Goal: Task Accomplishment & Management: Manage account settings

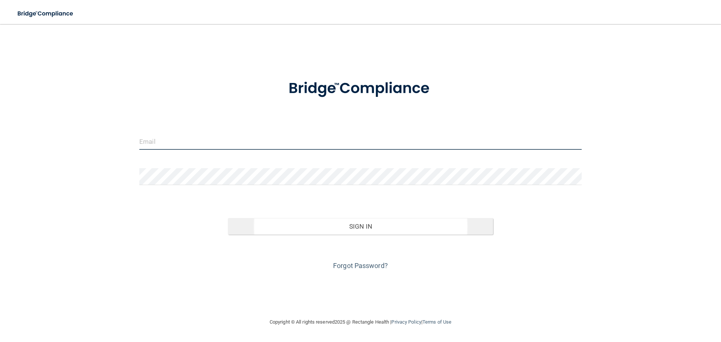
type input "[EMAIL_ADDRESS][DOMAIN_NAME]"
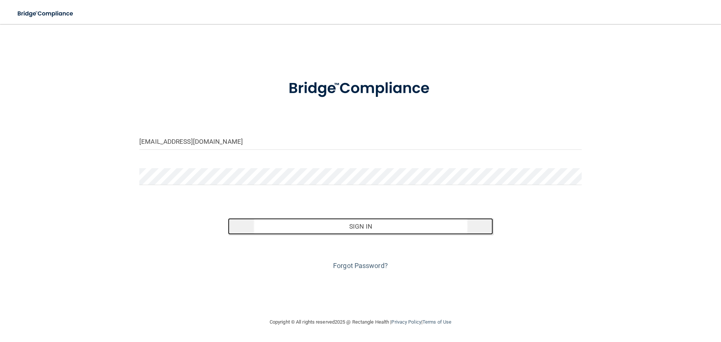
click at [349, 233] on button "Sign In" at bounding box center [360, 226] width 265 height 17
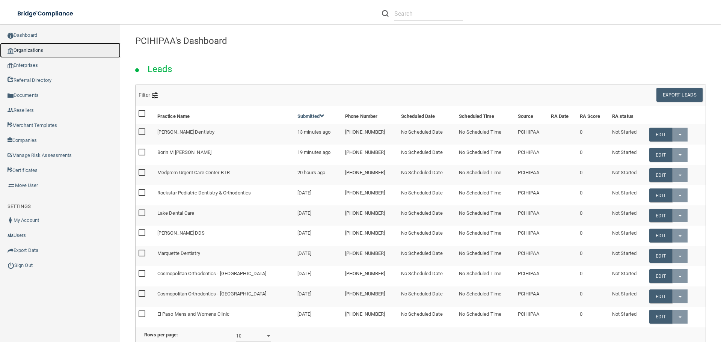
click at [29, 53] on link "Organizations" at bounding box center [60, 50] width 120 height 15
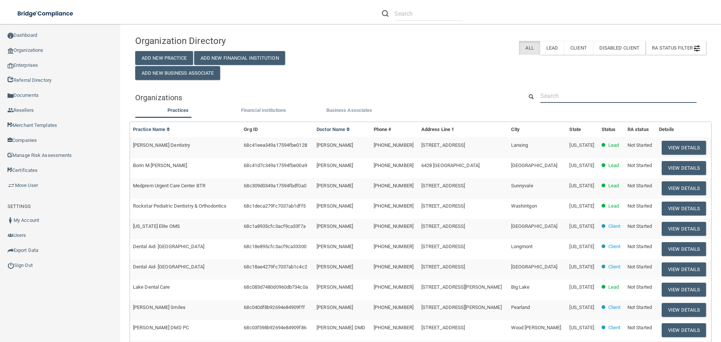
click at [555, 96] on input "text" at bounding box center [618, 96] width 156 height 14
paste input "Menomonie Street Dental LLC"
type input "Menomonie Street Dental LLC"
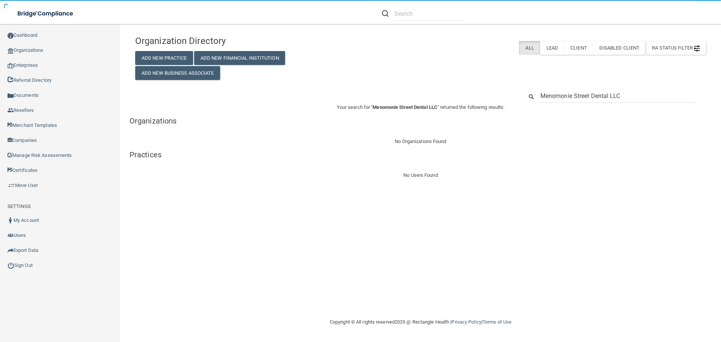
click at [625, 101] on input "Menomonie Street Dental LLC" at bounding box center [618, 96] width 156 height 14
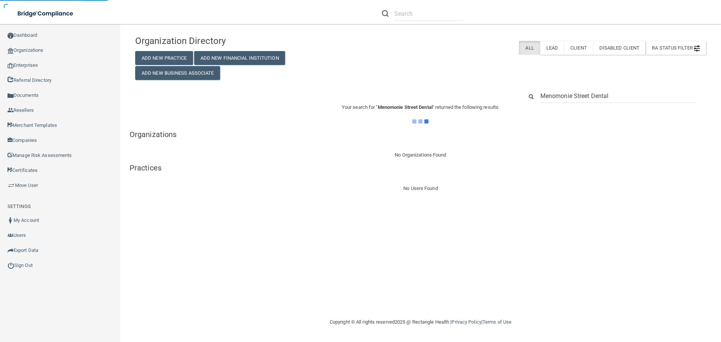
type input "Menomonie Street Dental"
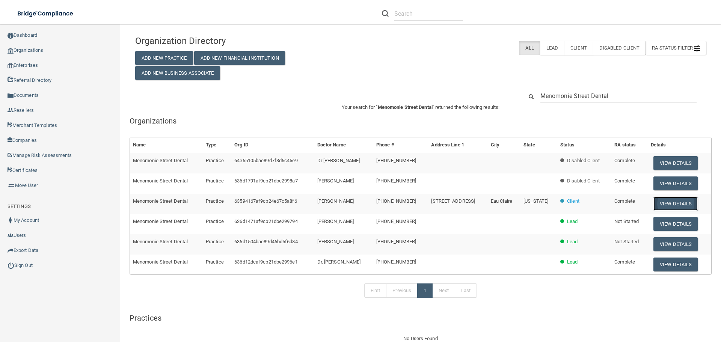
click at [668, 205] on button "View Details" at bounding box center [675, 204] width 44 height 14
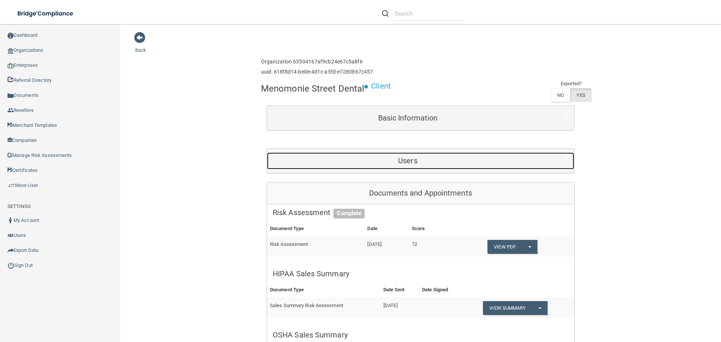
click at [411, 158] on h5 "Users" at bounding box center [407, 160] width 270 height 8
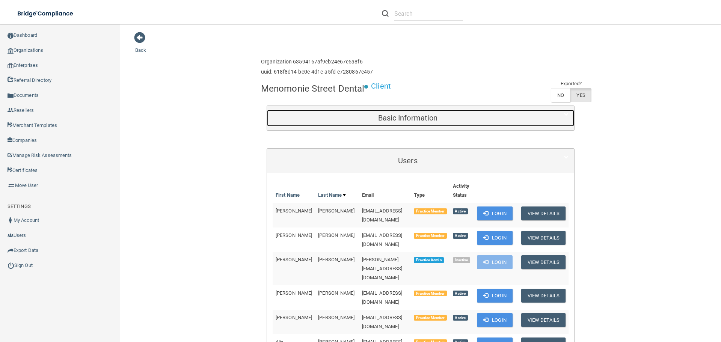
click at [408, 114] on h5 "Basic Information" at bounding box center [407, 118] width 270 height 8
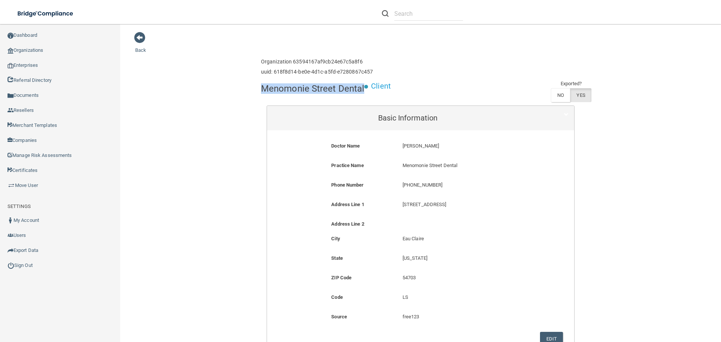
drag, startPoint x: 360, startPoint y: 88, endPoint x: 256, endPoint y: 91, distance: 104.4
copy h4 "Menomonie Street Dental"
click at [145, 38] on span at bounding box center [139, 37] width 11 height 11
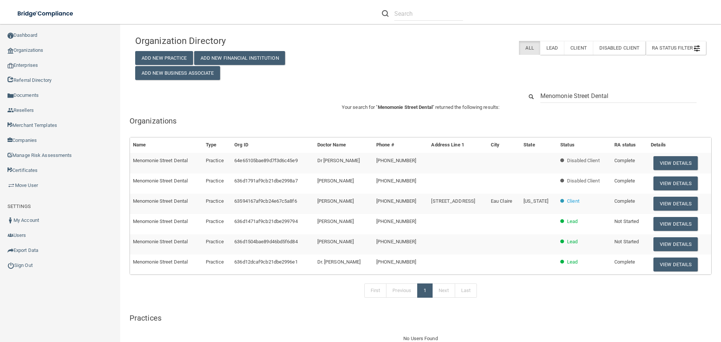
drag, startPoint x: 615, startPoint y: 96, endPoint x: 525, endPoint y: 96, distance: 90.1
click at [525, 96] on div "Menomonie Street Dental" at bounding box center [614, 96] width 194 height 14
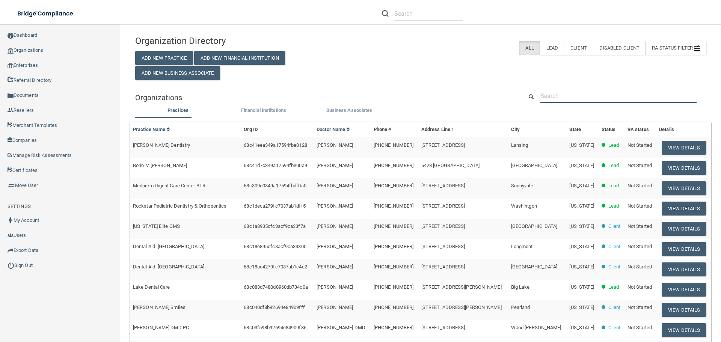
click at [556, 96] on input "text" at bounding box center [618, 96] width 156 height 14
paste input "Menomonie Street Dental"
type input "Menomonie Street Dental"
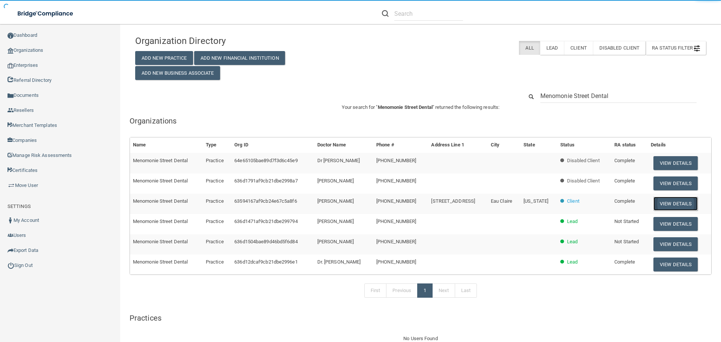
click at [679, 205] on button "View Details" at bounding box center [675, 204] width 44 height 14
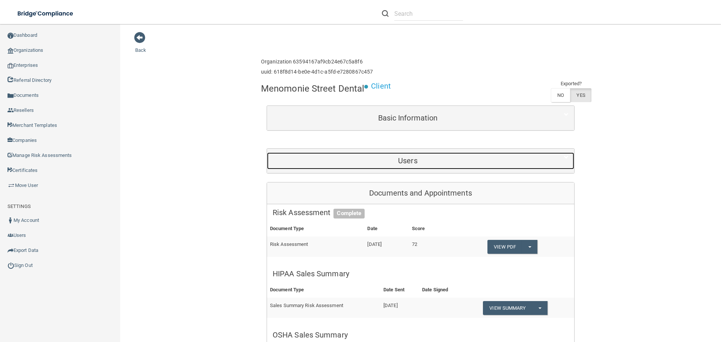
click at [429, 156] on div "Users" at bounding box center [407, 160] width 281 height 17
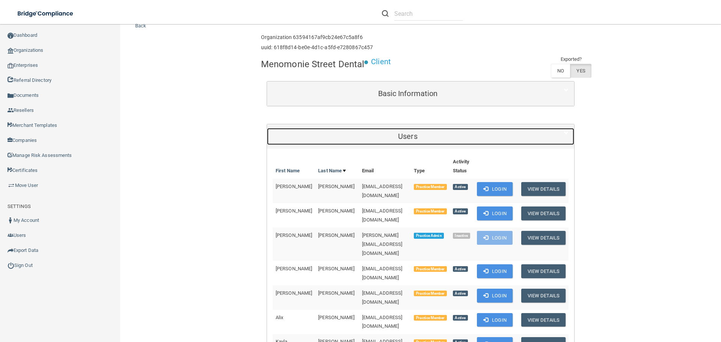
scroll to position [38, 0]
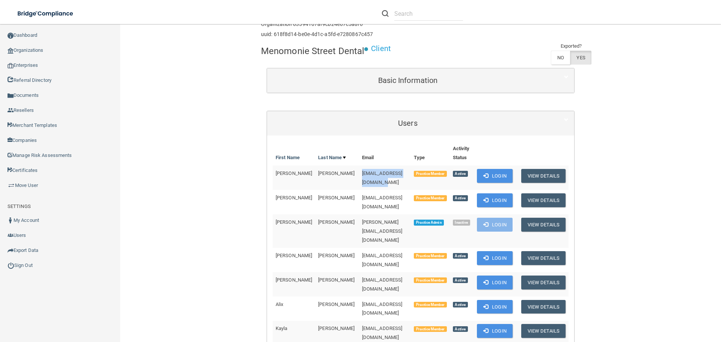
drag, startPoint x: 405, startPoint y: 173, endPoint x: 367, endPoint y: 173, distance: 37.9
click at [342, 173] on tr "Colleen Bauer colleenbauer84@gmail.com Practice Member Active Login View Details" at bounding box center [420, 178] width 296 height 24
copy tr "[EMAIL_ADDRESS][DOMAIN_NAME]"
click at [405, 183] on td "[EMAIL_ADDRESS][DOMAIN_NAME]" at bounding box center [385, 178] width 52 height 24
click at [411, 177] on td "[EMAIL_ADDRESS][DOMAIN_NAME]" at bounding box center [385, 178] width 52 height 24
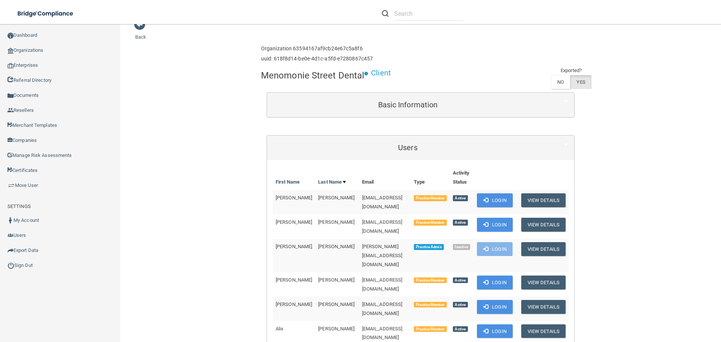
scroll to position [0, 0]
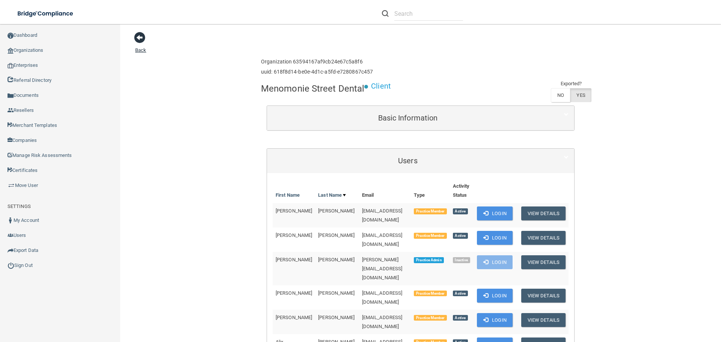
click at [134, 37] on span at bounding box center [139, 37] width 11 height 11
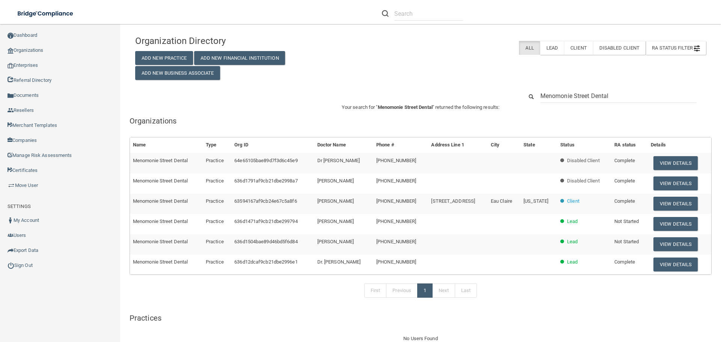
drag, startPoint x: 612, startPoint y: 96, endPoint x: 526, endPoint y: 98, distance: 86.3
click at [526, 98] on div "Menomonie Street Dental" at bounding box center [614, 96] width 194 height 14
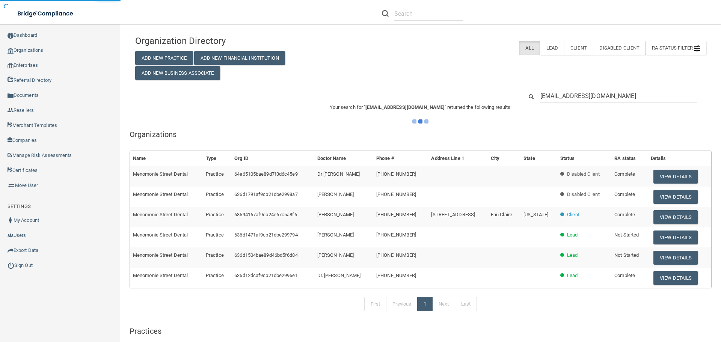
click at [610, 96] on input "[EMAIL_ADDRESS][DOMAIN_NAME]" at bounding box center [618, 96] width 156 height 14
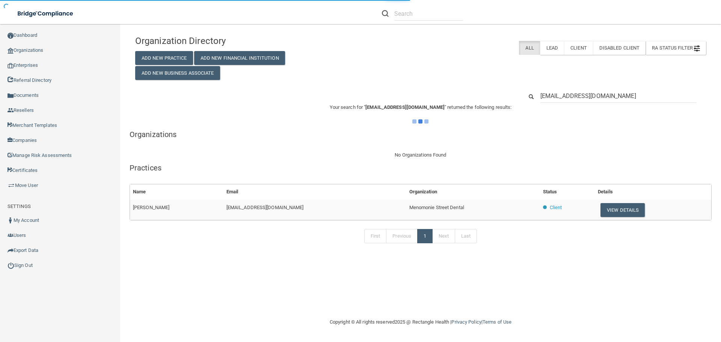
type input "colleenbauer84@.com"
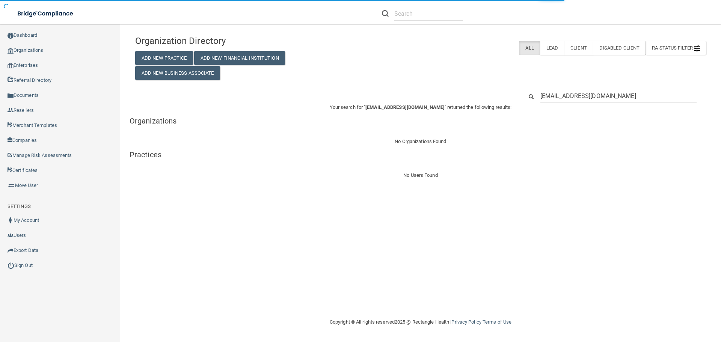
click at [601, 94] on input "[EMAIL_ADDRESS][DOMAIN_NAME]" at bounding box center [618, 96] width 156 height 14
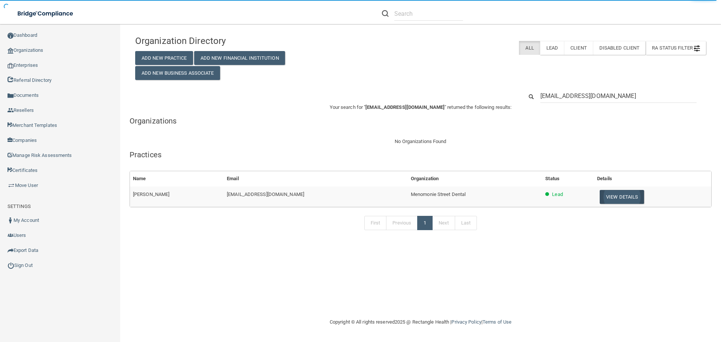
type input "colleenbauer84@outlook.com"
click at [621, 200] on button "View Details" at bounding box center [621, 197] width 44 height 14
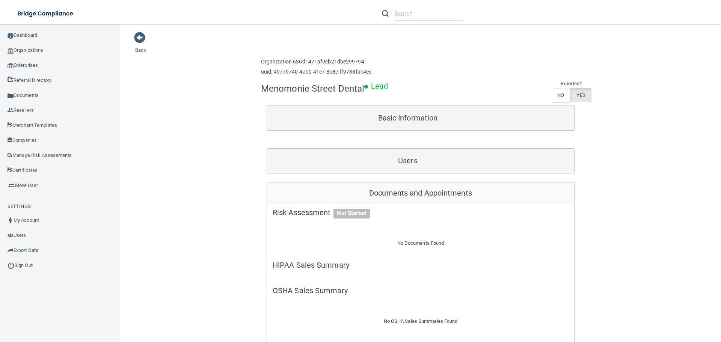
click at [424, 170] on div "Users" at bounding box center [420, 161] width 307 height 24
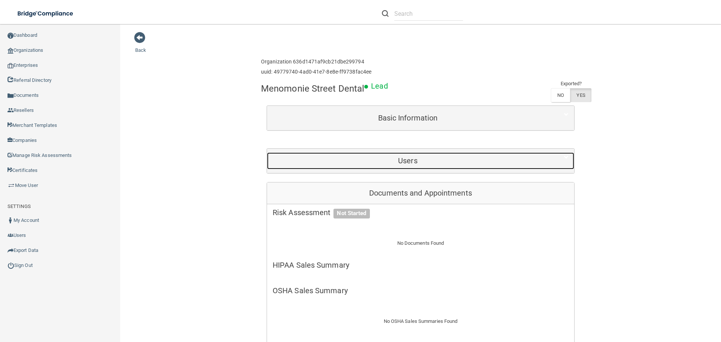
click at [403, 159] on h5 "Users" at bounding box center [407, 160] width 270 height 8
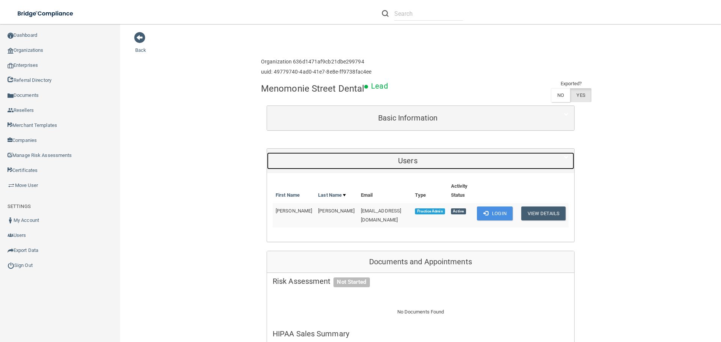
scroll to position [75, 0]
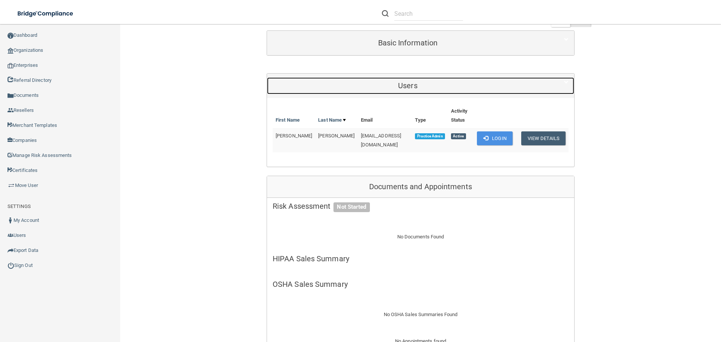
click at [404, 83] on h5 "Users" at bounding box center [407, 85] width 270 height 8
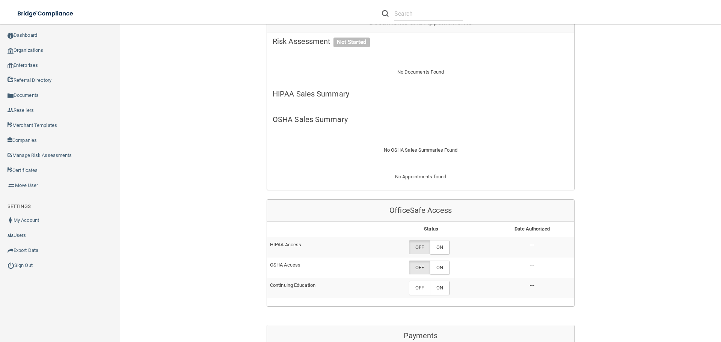
scroll to position [0, 0]
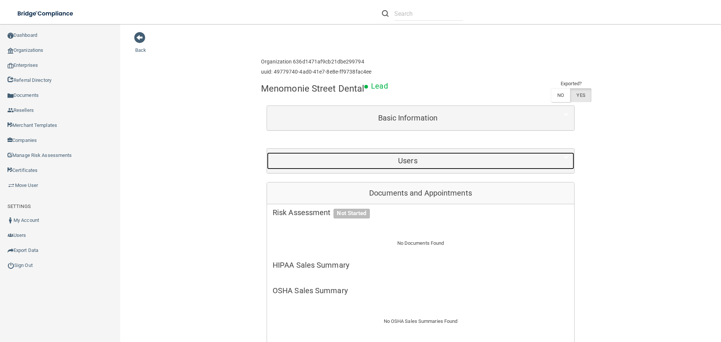
click at [417, 158] on h5 "Users" at bounding box center [407, 160] width 270 height 8
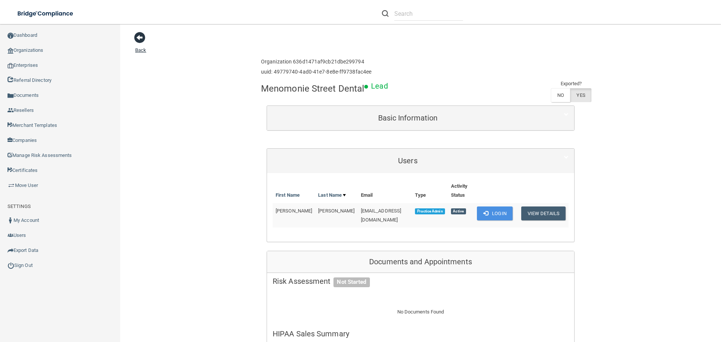
click at [138, 41] on span at bounding box center [139, 37] width 11 height 11
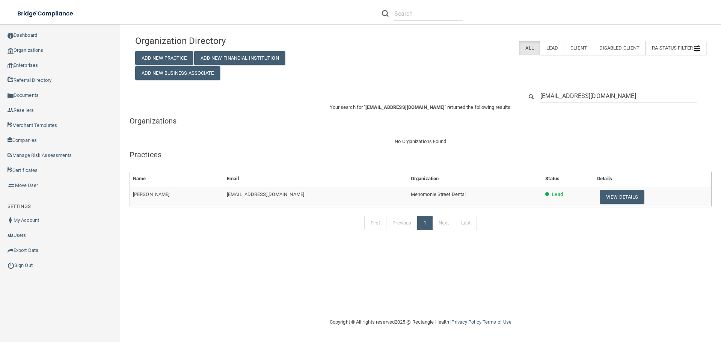
drag, startPoint x: 632, startPoint y: 97, endPoint x: 540, endPoint y: 105, distance: 92.3
click at [540, 105] on div "Organization Directory Add New Practice Add New Financial Institution Add New B…" at bounding box center [420, 137] width 570 height 210
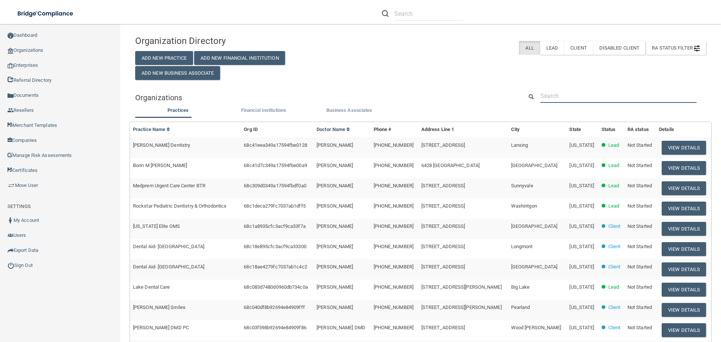
click at [567, 98] on input "text" at bounding box center [618, 96] width 156 height 14
paste input "Menomonie Street Dental"
type input "Menomonie Street Dental"
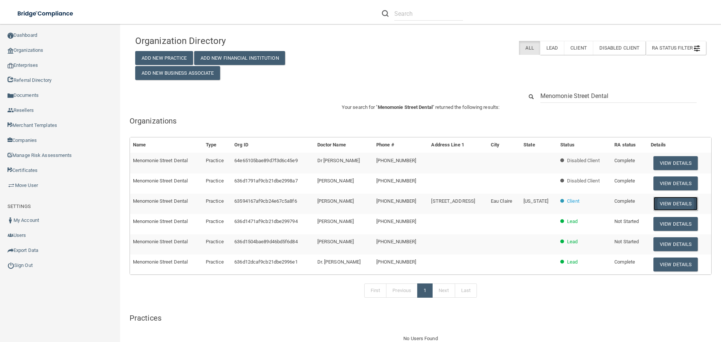
click at [671, 205] on button "View Details" at bounding box center [675, 204] width 44 height 14
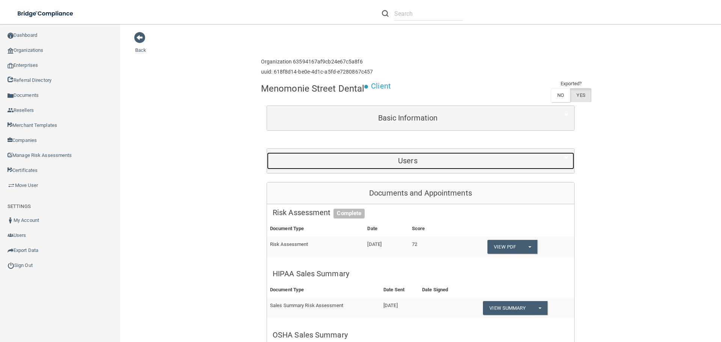
click at [406, 161] on h5 "Users" at bounding box center [407, 160] width 270 height 8
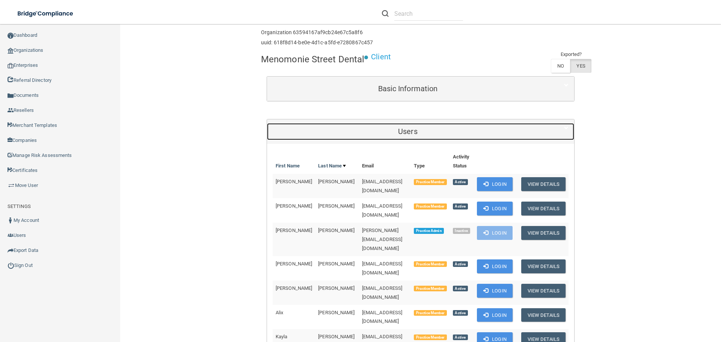
scroll to position [75, 0]
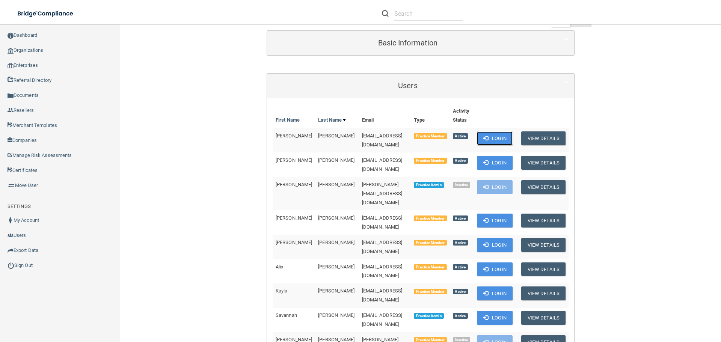
click at [510, 140] on button "Login" at bounding box center [495, 138] width 36 height 14
click at [551, 138] on button "View Details" at bounding box center [543, 138] width 44 height 14
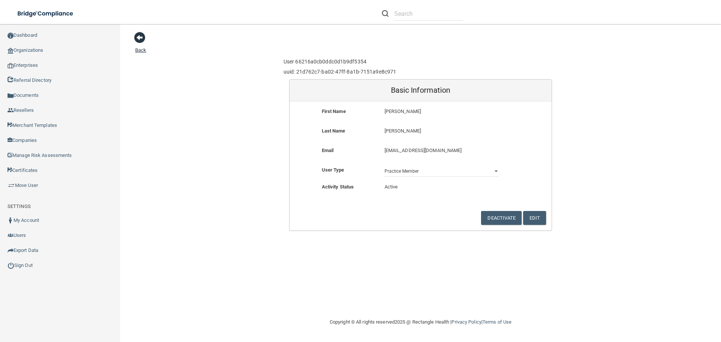
click at [141, 37] on span at bounding box center [139, 37] width 11 height 11
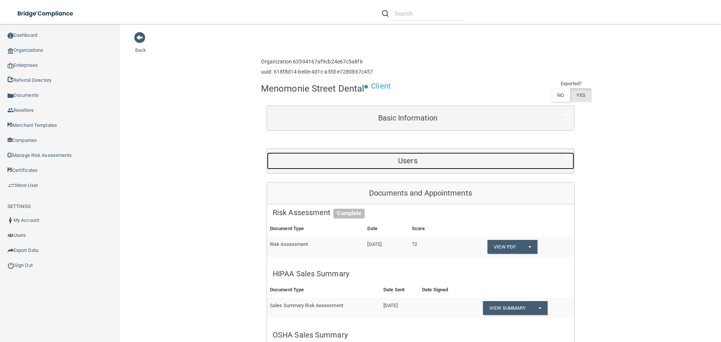
click at [415, 161] on h5 "Users" at bounding box center [407, 160] width 270 height 8
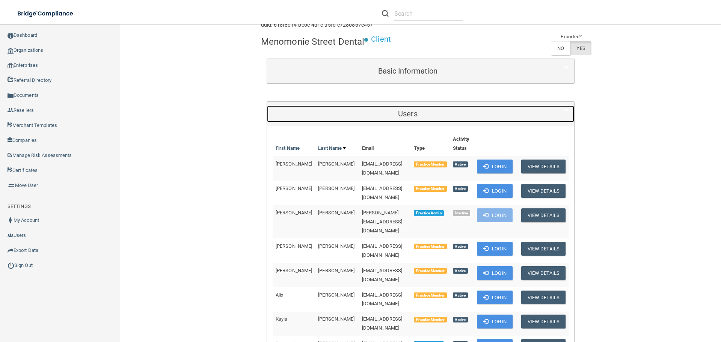
scroll to position [150, 0]
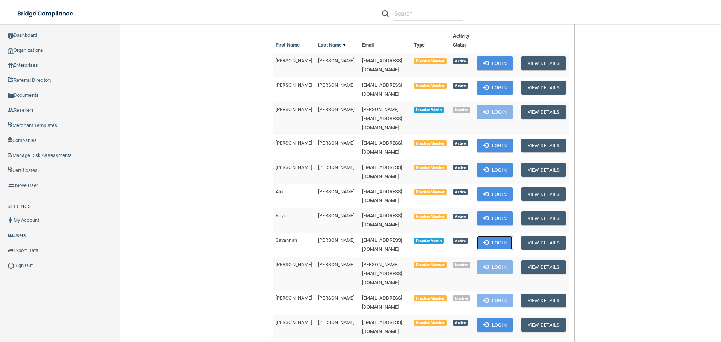
drag, startPoint x: 502, startPoint y: 202, endPoint x: 466, endPoint y: 194, distance: 36.7
click at [502, 236] on button "Login" at bounding box center [495, 243] width 36 height 14
click at [511, 62] on button "Login" at bounding box center [495, 63] width 36 height 14
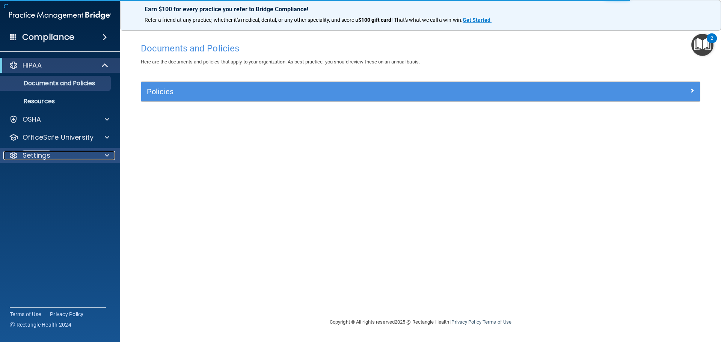
click at [107, 159] on span at bounding box center [107, 155] width 5 height 9
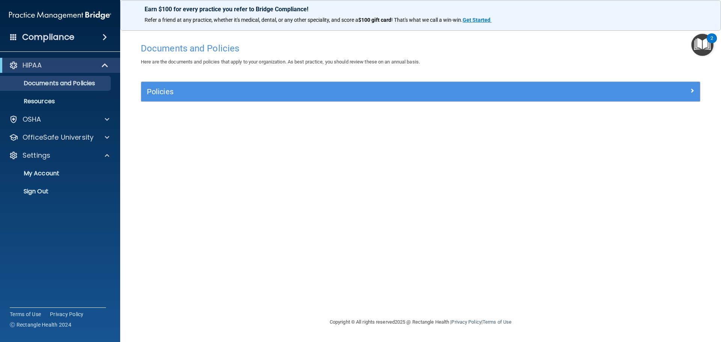
click at [485, 194] on div "Documents and Policies Here are the documents and policies that apply to your o…" at bounding box center [420, 178] width 570 height 278
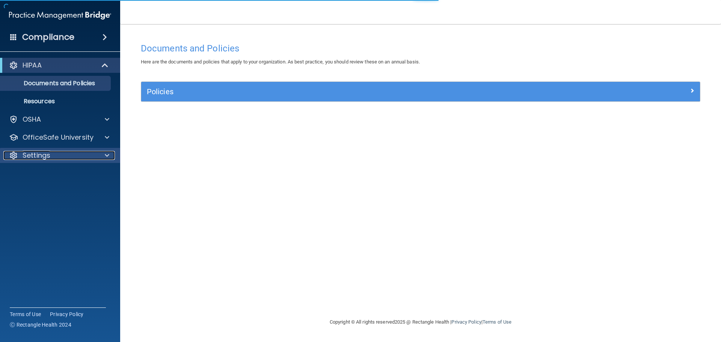
click at [101, 158] on div at bounding box center [105, 155] width 19 height 9
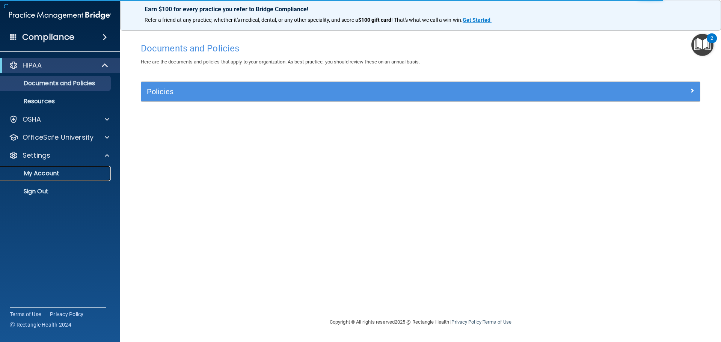
click at [73, 173] on p "My Account" at bounding box center [56, 174] width 102 height 8
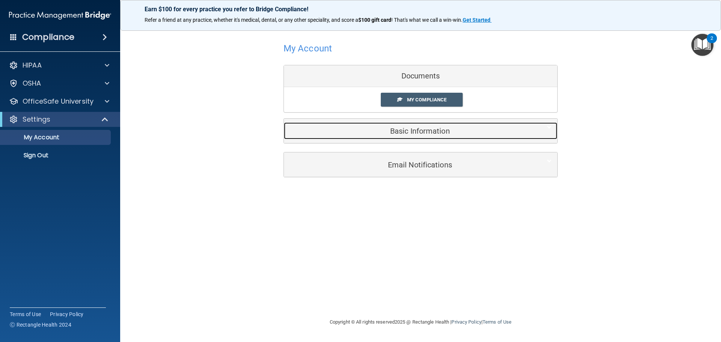
click at [423, 136] on div "Basic Information" at bounding box center [409, 130] width 250 height 17
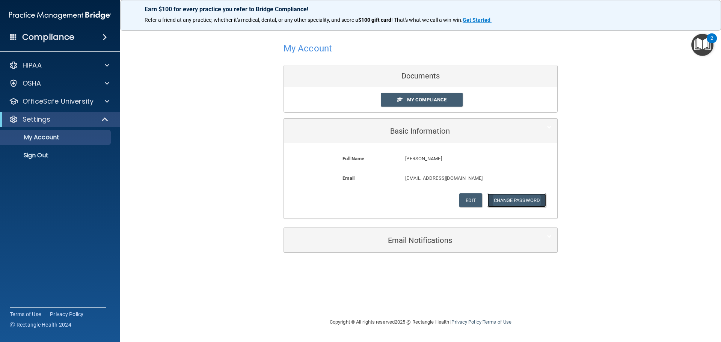
click at [516, 204] on button "Change Password" at bounding box center [516, 200] width 59 height 14
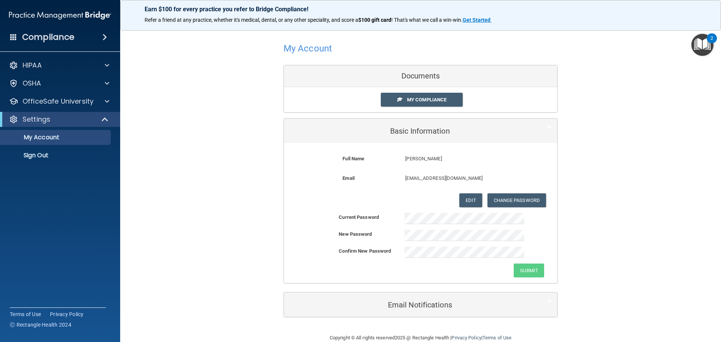
click at [289, 205] on div "Edit Change Password Cancel Save" at bounding box center [420, 200] width 262 height 14
click at [49, 153] on p "Sign Out" at bounding box center [56, 156] width 102 height 8
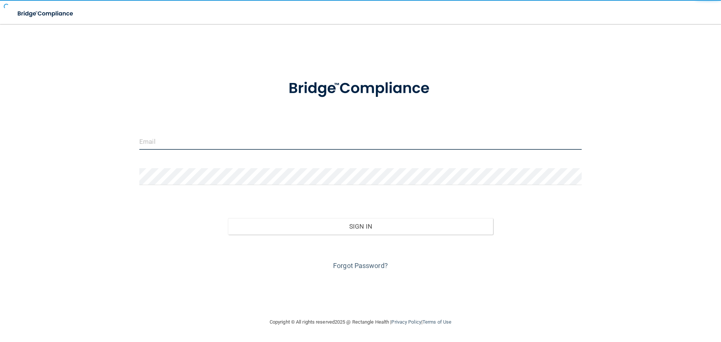
type input "[EMAIL_ADDRESS][DOMAIN_NAME]"
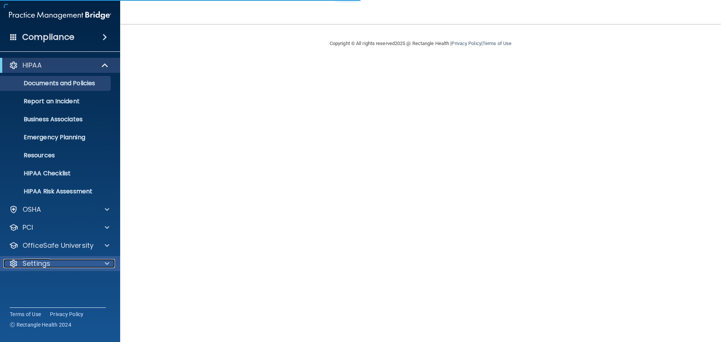
click at [102, 262] on div at bounding box center [105, 263] width 19 height 9
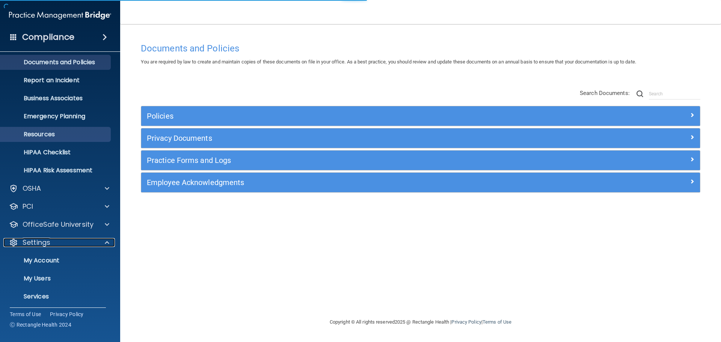
scroll to position [42, 0]
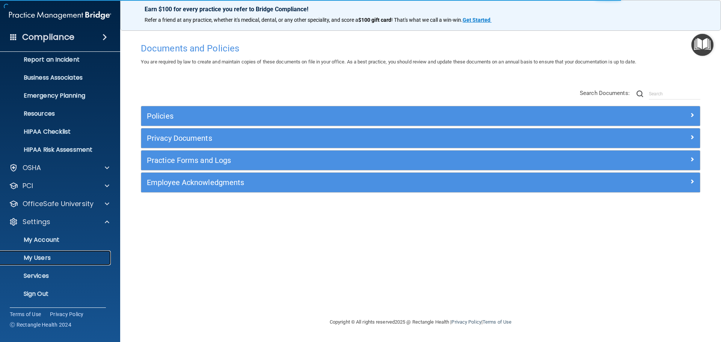
click at [48, 258] on p "My Users" at bounding box center [56, 258] width 102 height 8
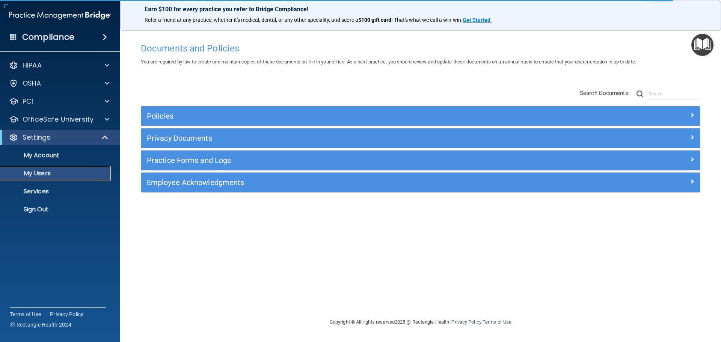
select select "20"
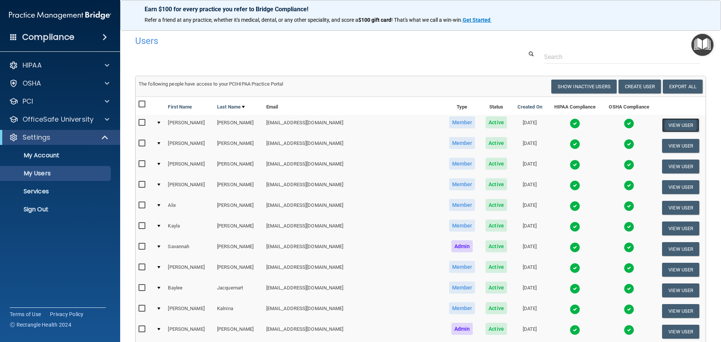
click at [674, 124] on button "View User" at bounding box center [680, 125] width 37 height 14
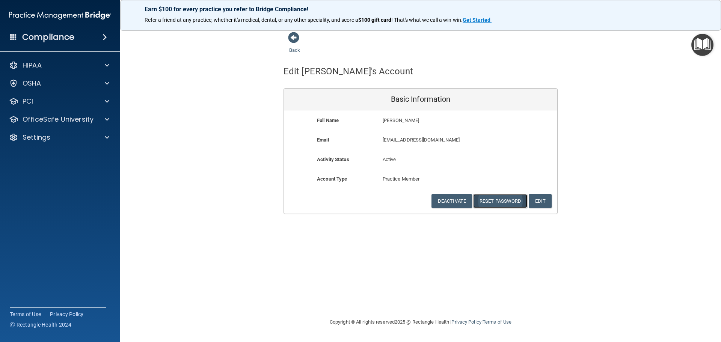
click at [508, 199] on button "Reset Password" at bounding box center [500, 201] width 54 height 14
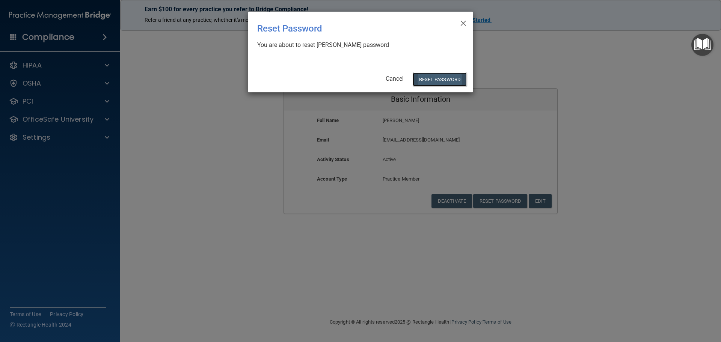
click at [441, 78] on button "Reset Password" at bounding box center [439, 79] width 54 height 14
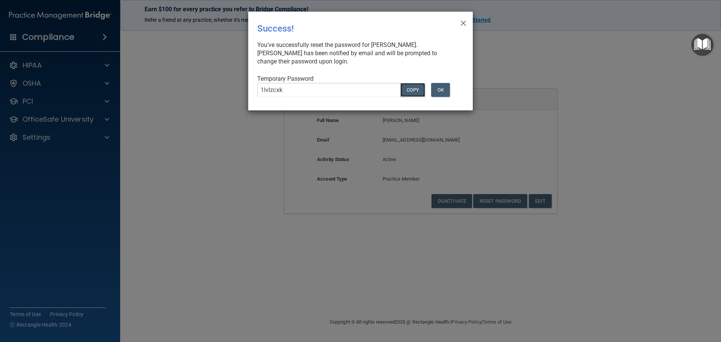
click at [414, 87] on button "COPY" at bounding box center [412, 90] width 25 height 14
click at [445, 92] on button "OK" at bounding box center [440, 90] width 19 height 14
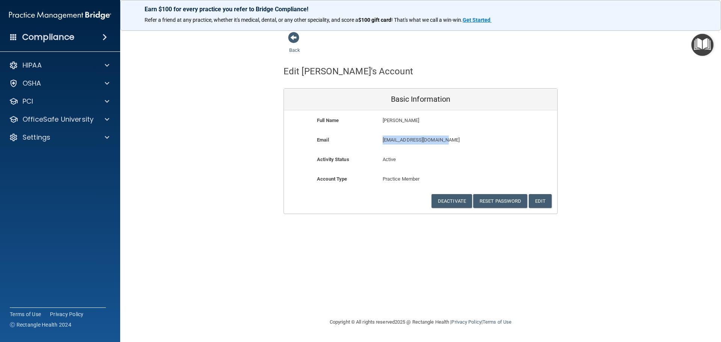
drag, startPoint x: 445, startPoint y: 140, endPoint x: 382, endPoint y: 141, distance: 62.7
click at [382, 141] on p "[EMAIL_ADDRESS][DOMAIN_NAME]" at bounding box center [442, 139] width 120 height 9
copy p "[EMAIL_ADDRESS][DOMAIN_NAME]"
click at [360, 140] on span at bounding box center [365, 139] width 12 height 9
click at [107, 134] on span at bounding box center [107, 137] width 5 height 9
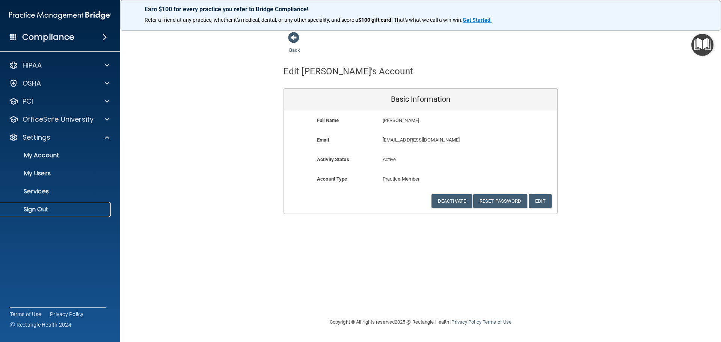
click at [42, 210] on p "Sign Out" at bounding box center [56, 210] width 102 height 8
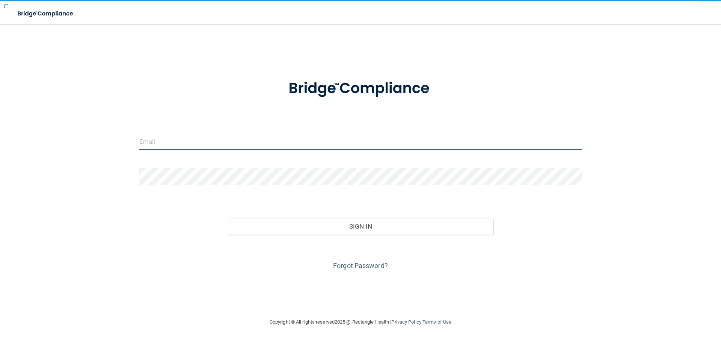
type input "[EMAIL_ADDRESS][DOMAIN_NAME]"
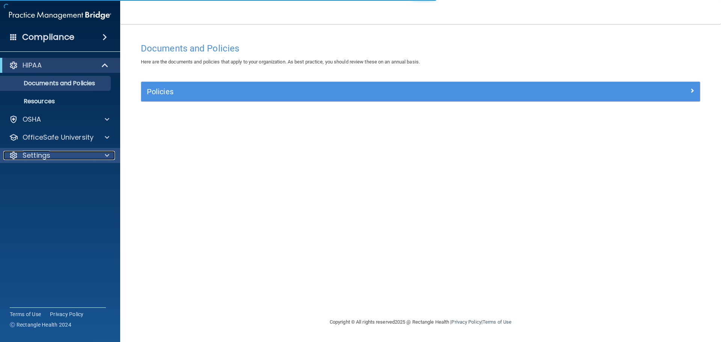
click at [110, 153] on div at bounding box center [105, 155] width 19 height 9
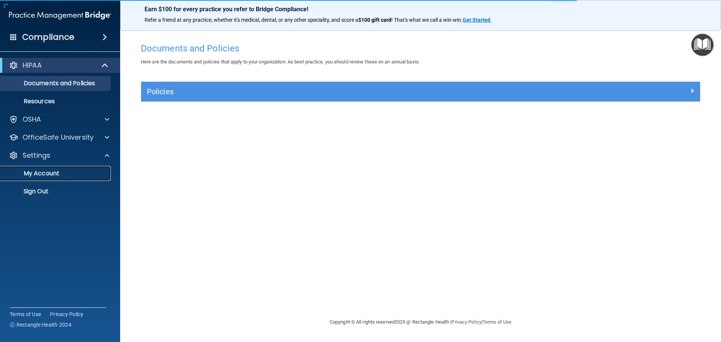
click at [55, 176] on p "My Account" at bounding box center [56, 174] width 102 height 8
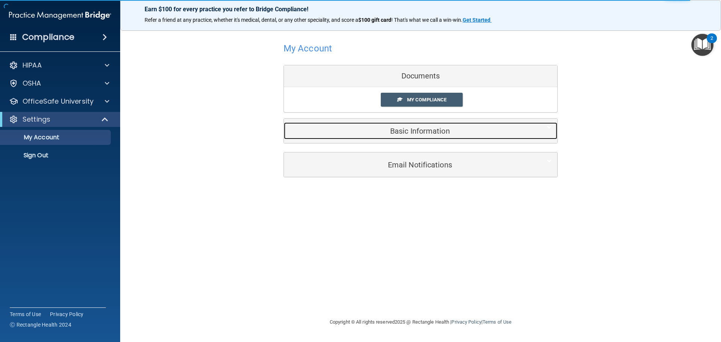
click at [418, 127] on h5 "Basic Information" at bounding box center [408, 131] width 239 height 8
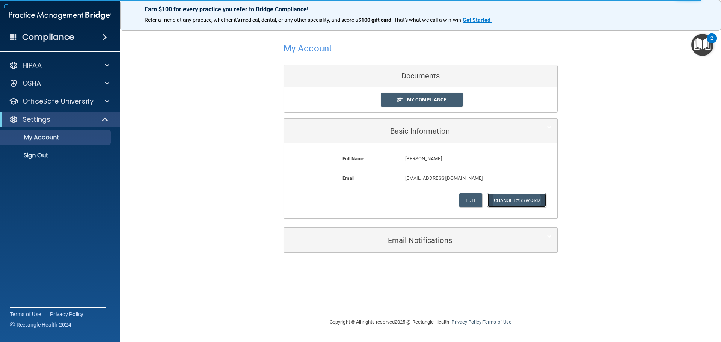
click at [525, 198] on button "Change Password" at bounding box center [516, 200] width 59 height 14
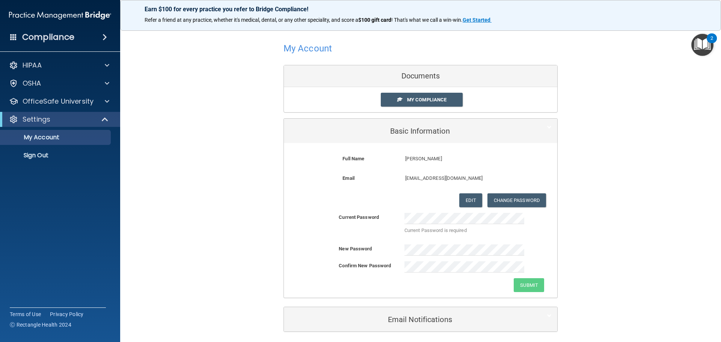
click at [545, 240] on div "Current Password Current Password is required New Password Confirm New Password…" at bounding box center [420, 252] width 273 height 79
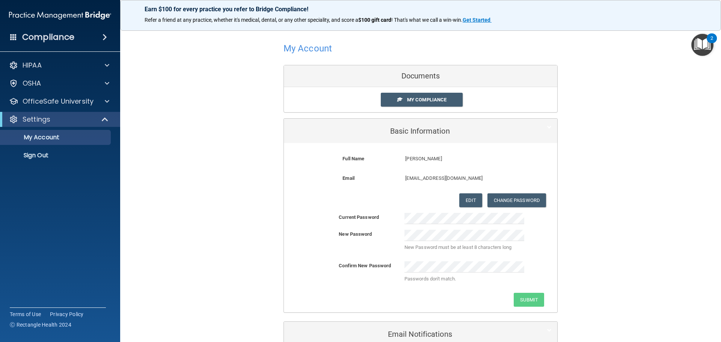
click at [541, 234] on div "New Password New Password must be at least 8 characters long" at bounding box center [420, 243] width 273 height 26
click at [394, 237] on div "New Password New Password must be at least 8 characters long" at bounding box center [420, 243] width 273 height 26
click at [539, 256] on div "New Password New Password is required" at bounding box center [420, 243] width 273 height 26
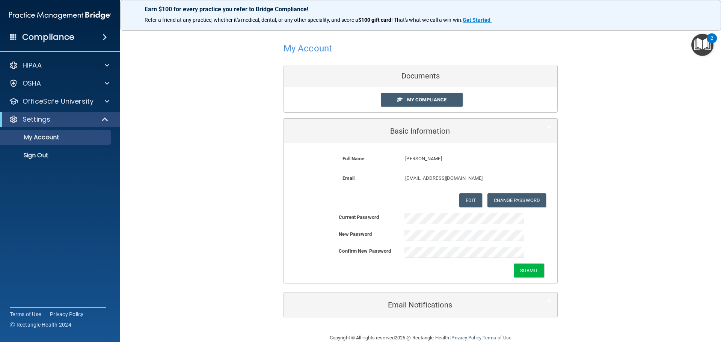
click at [406, 271] on div "Submit" at bounding box center [420, 270] width 273 height 14
click at [539, 271] on button "Submit" at bounding box center [528, 270] width 30 height 14
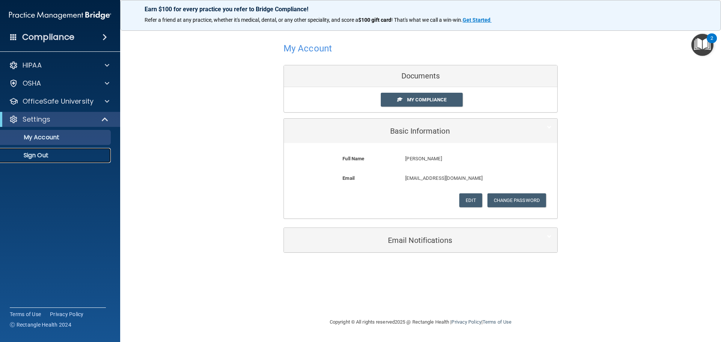
click at [44, 153] on p "Sign Out" at bounding box center [56, 156] width 102 height 8
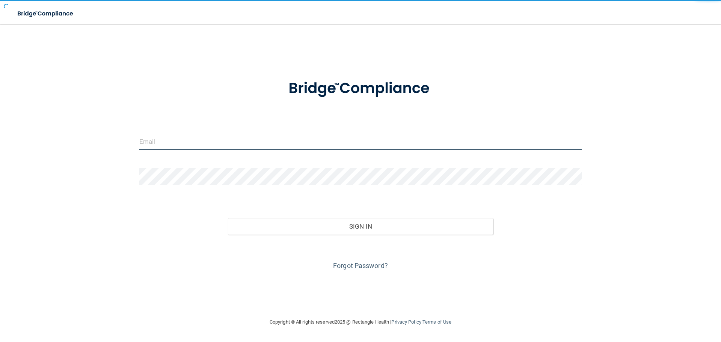
type input "[EMAIL_ADDRESS][DOMAIN_NAME]"
